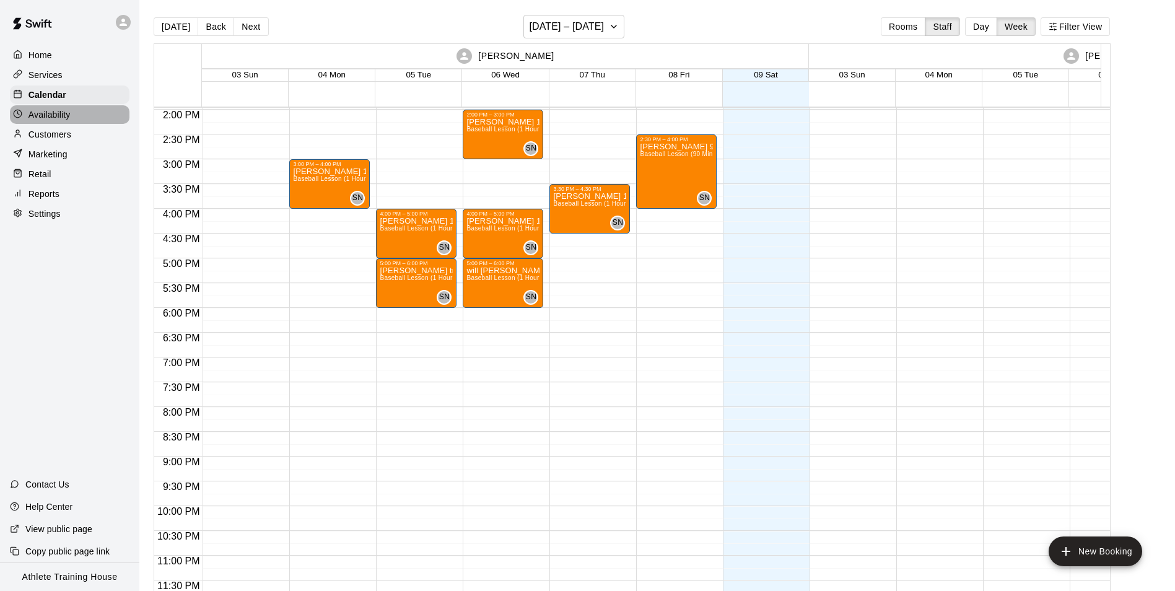
click at [28, 116] on div "Availability" at bounding box center [70, 114] width 120 height 19
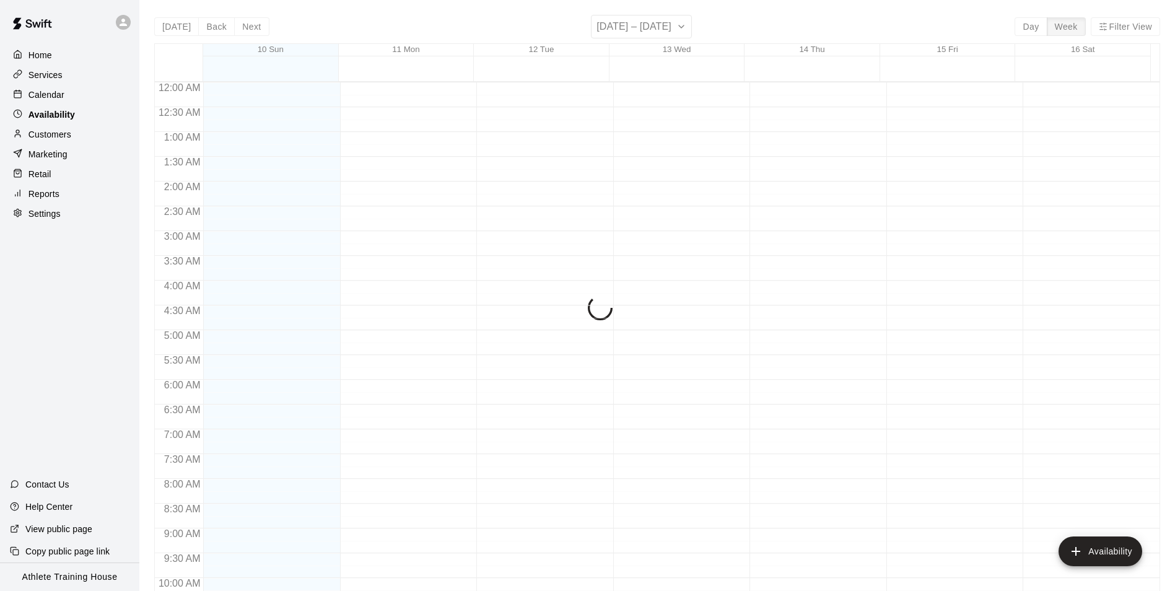
scroll to position [652, 0]
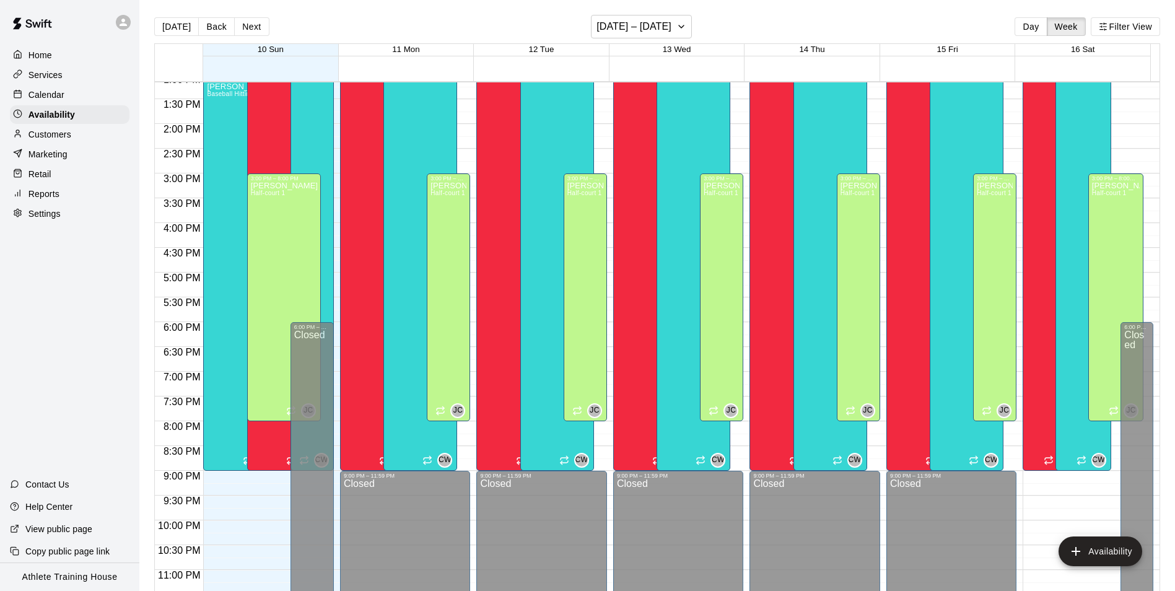
click at [55, 168] on div "Retail" at bounding box center [70, 174] width 120 height 19
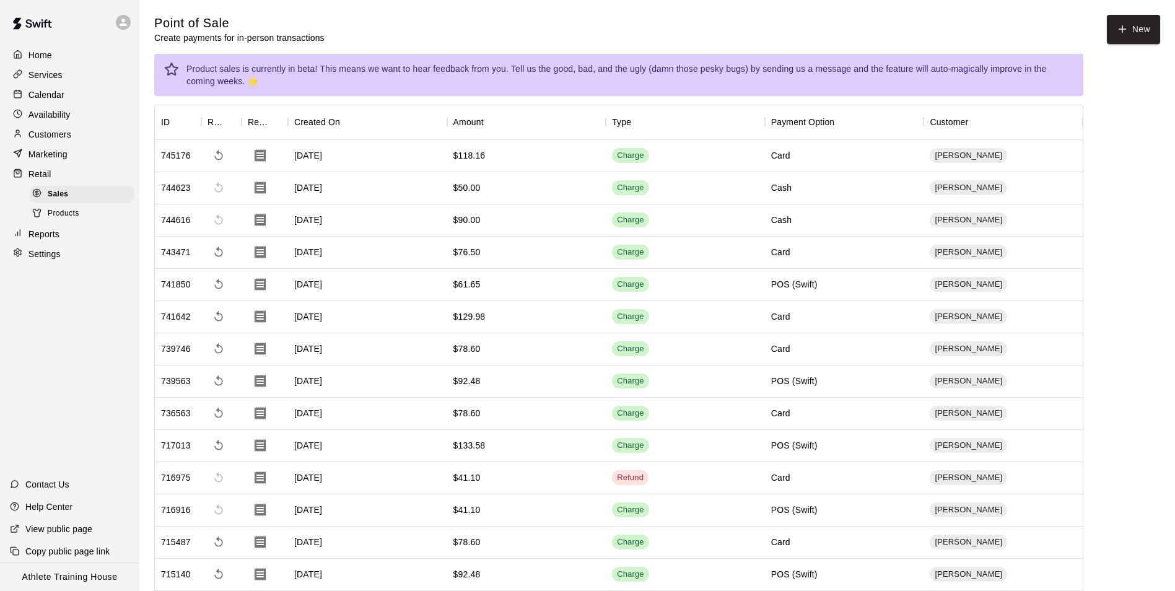
click at [116, 111] on div "Availability" at bounding box center [70, 114] width 120 height 19
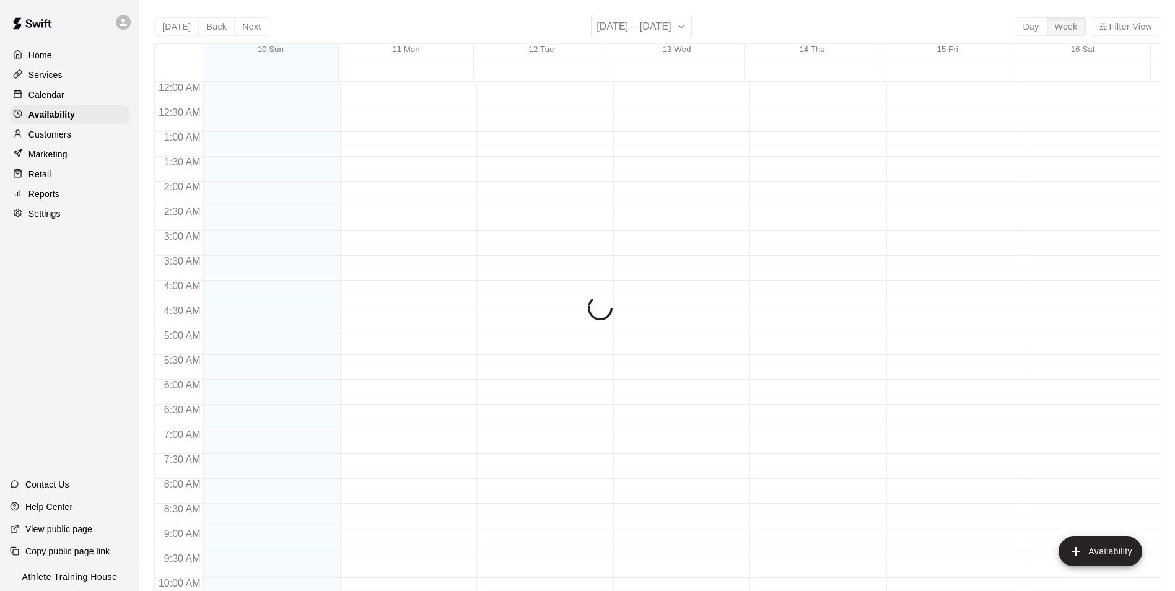
scroll to position [667, 0]
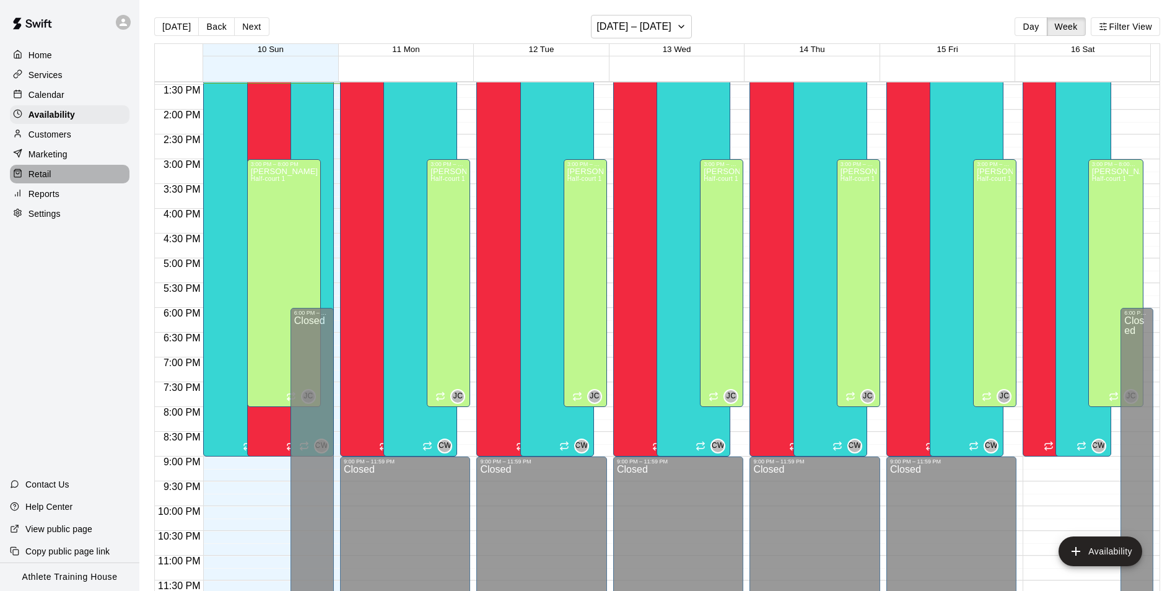
click at [31, 173] on p "Retail" at bounding box center [39, 174] width 23 height 12
